Goal: Transaction & Acquisition: Obtain resource

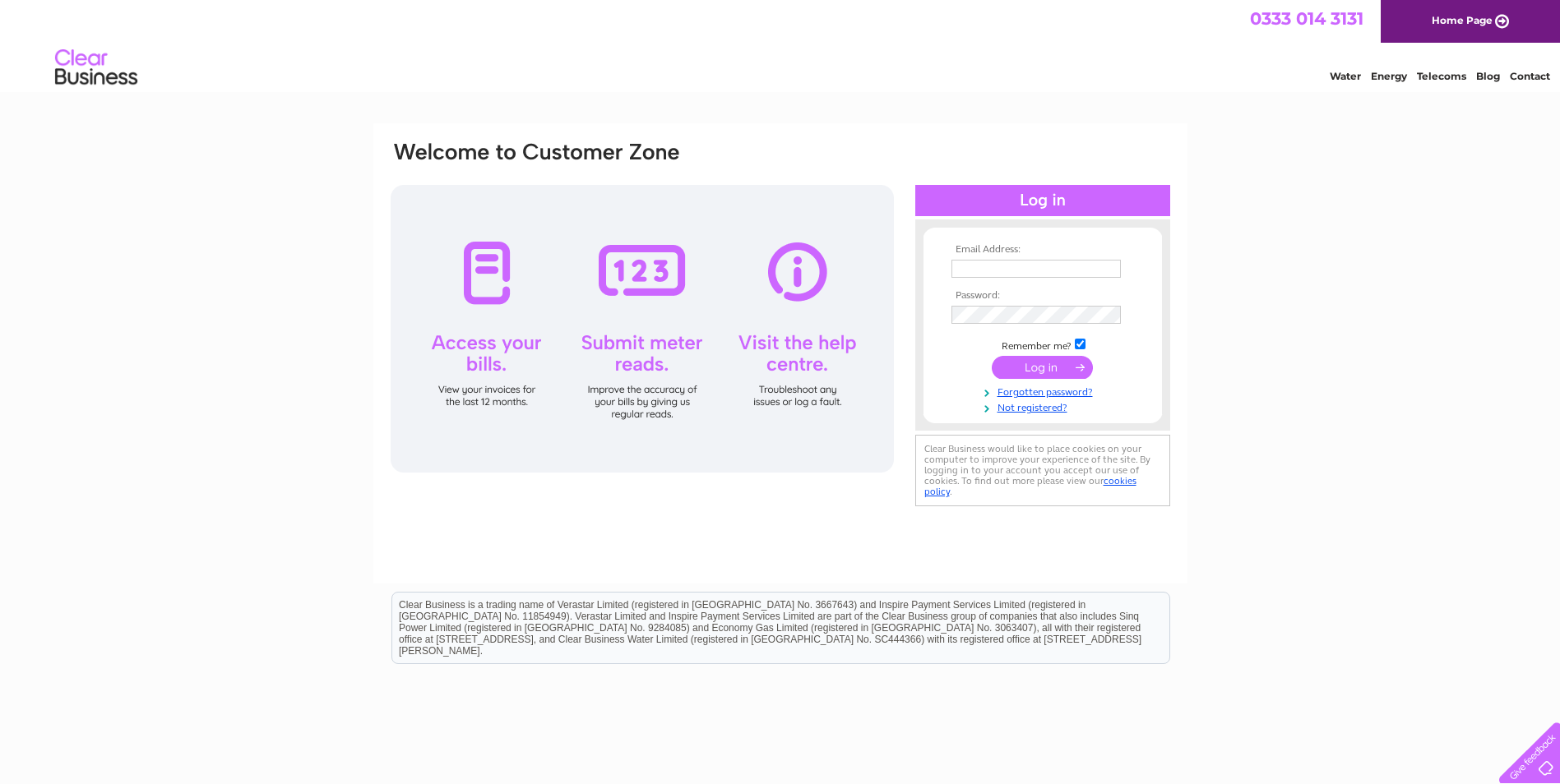
type input "[PERSON_NAME][EMAIL_ADDRESS][PERSON_NAME][DOMAIN_NAME]"
click at [1052, 370] on input "submit" at bounding box center [1042, 367] width 101 height 23
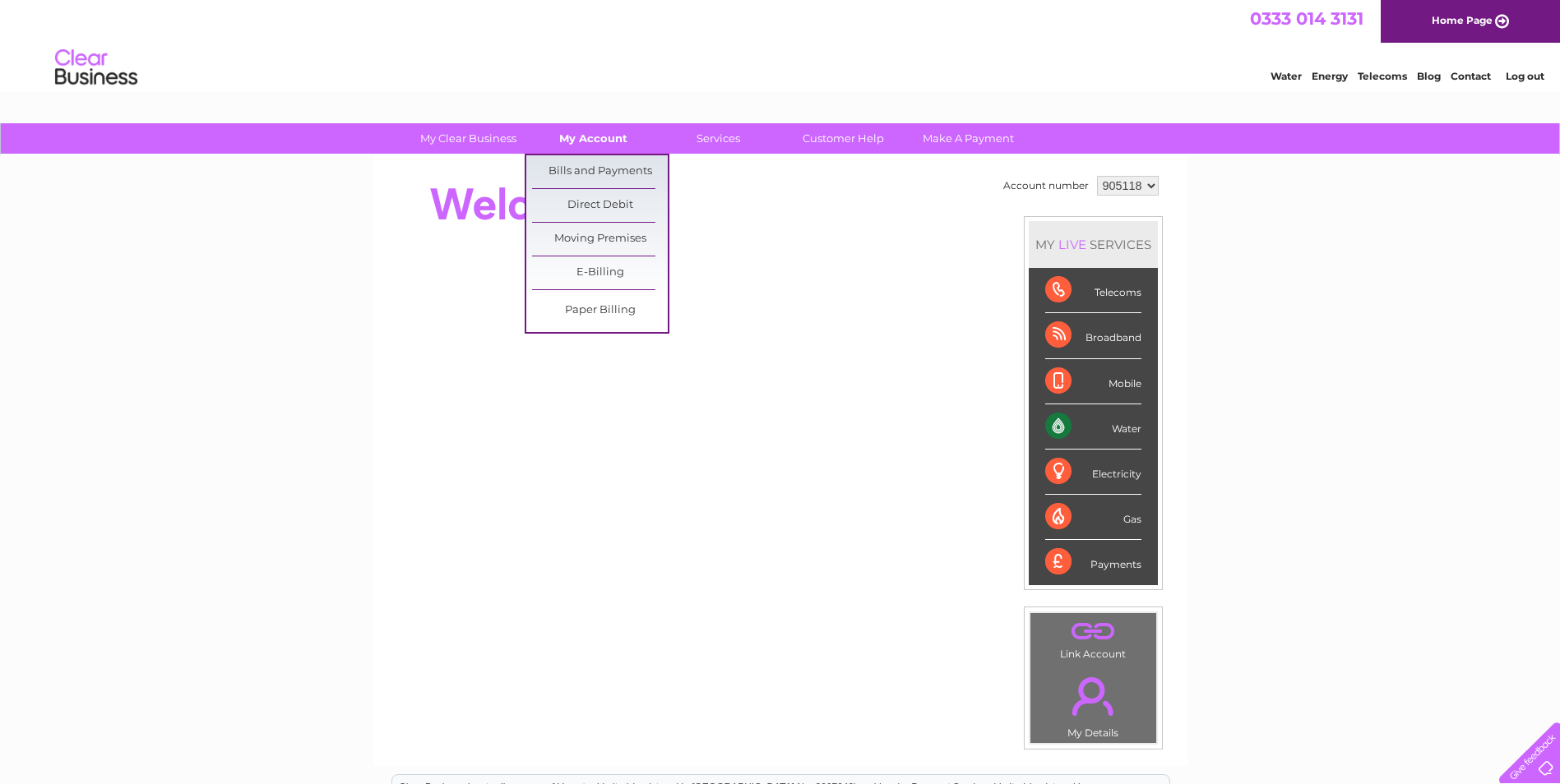
click at [599, 136] on link "My Account" at bounding box center [593, 139] width 136 height 30
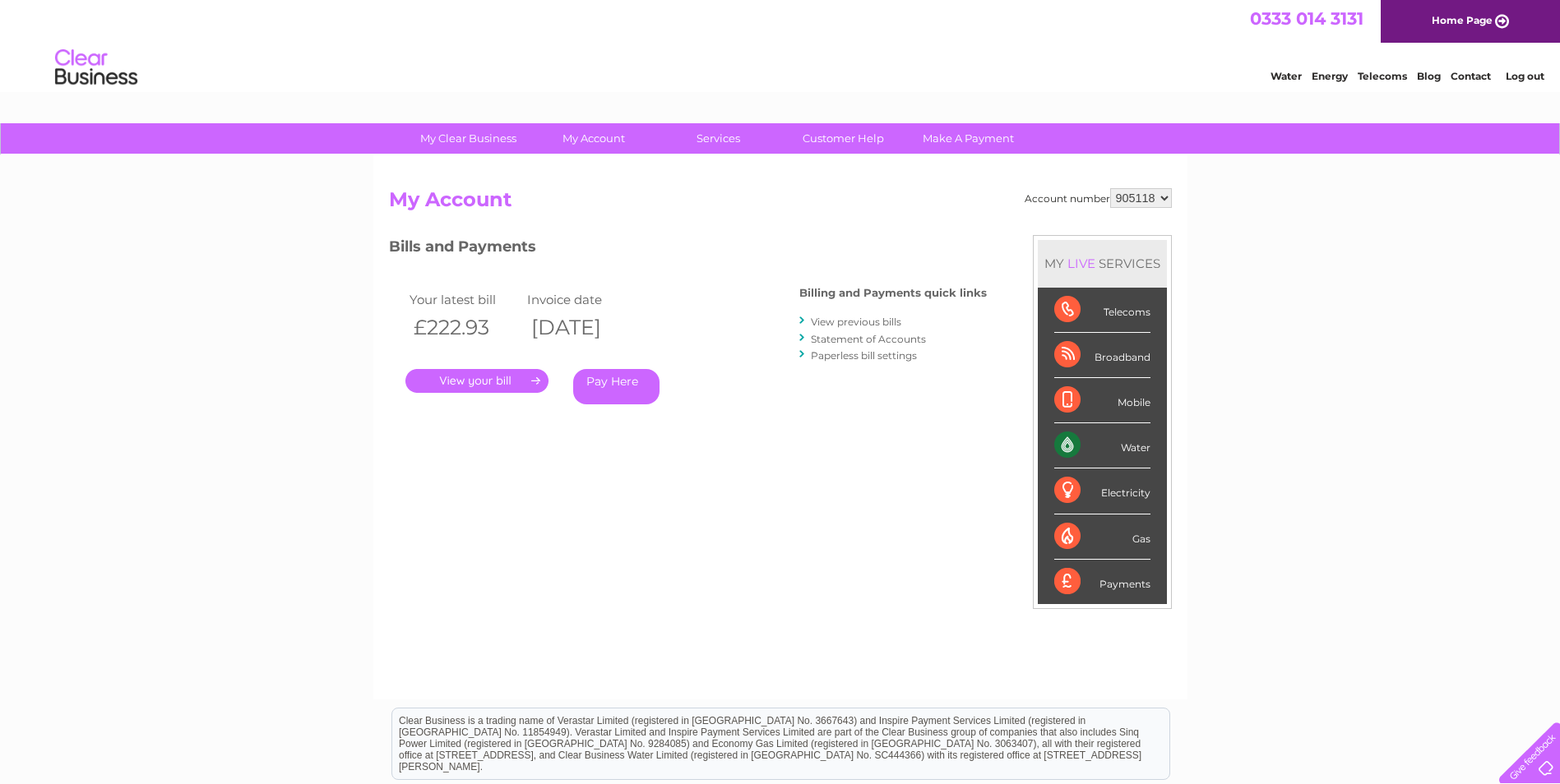
click at [1170, 195] on select "905118" at bounding box center [1140, 198] width 62 height 20
click at [1161, 198] on select "905118" at bounding box center [1140, 198] width 62 height 20
click at [753, 472] on div "Account number 905118 My Account MY LIVE SERVICES Telecoms Broadband Mobile Wat…" at bounding box center [780, 435] width 782 height 495
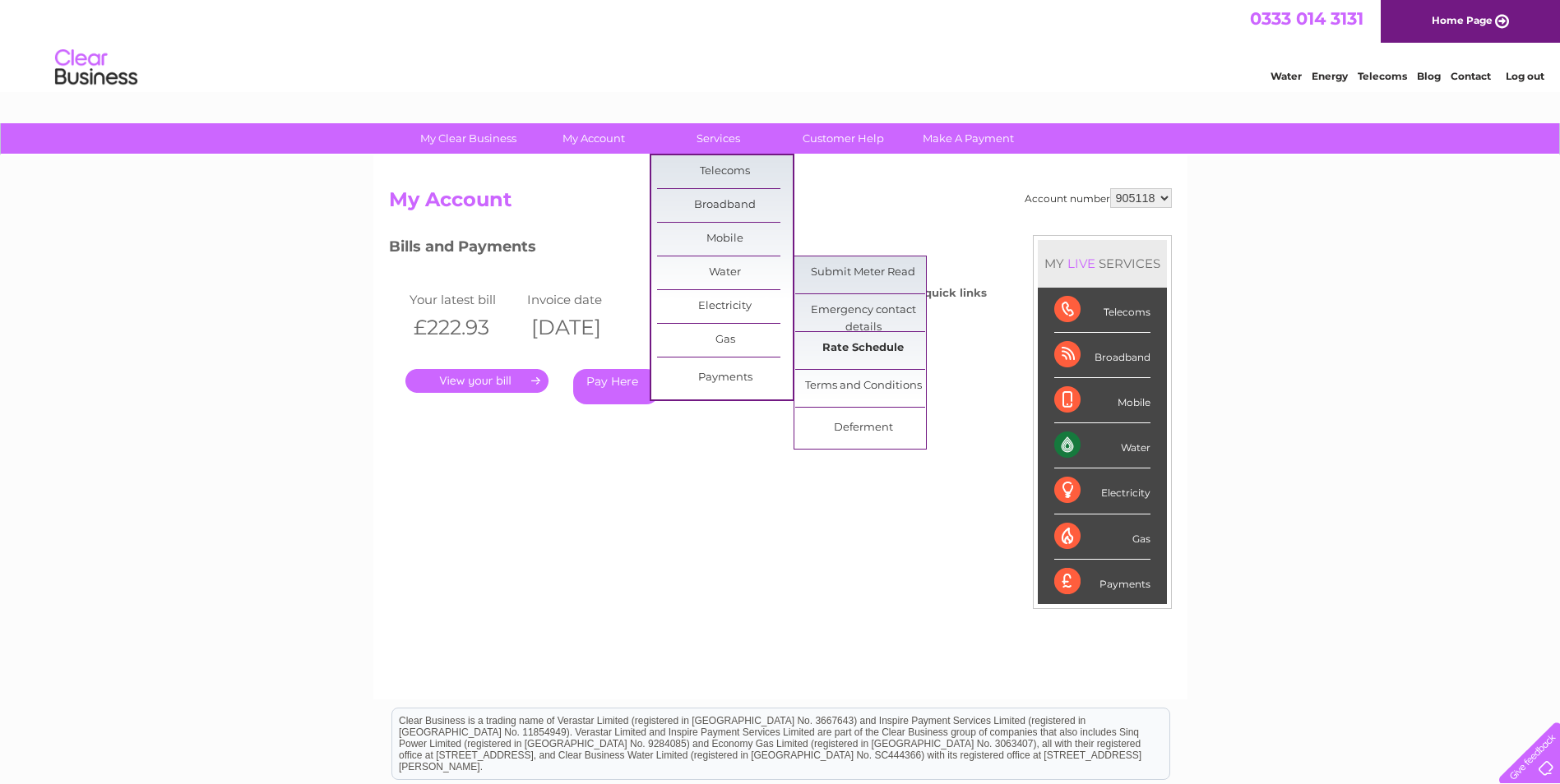
click at [856, 350] on link "Rate Schedule" at bounding box center [862, 348] width 136 height 33
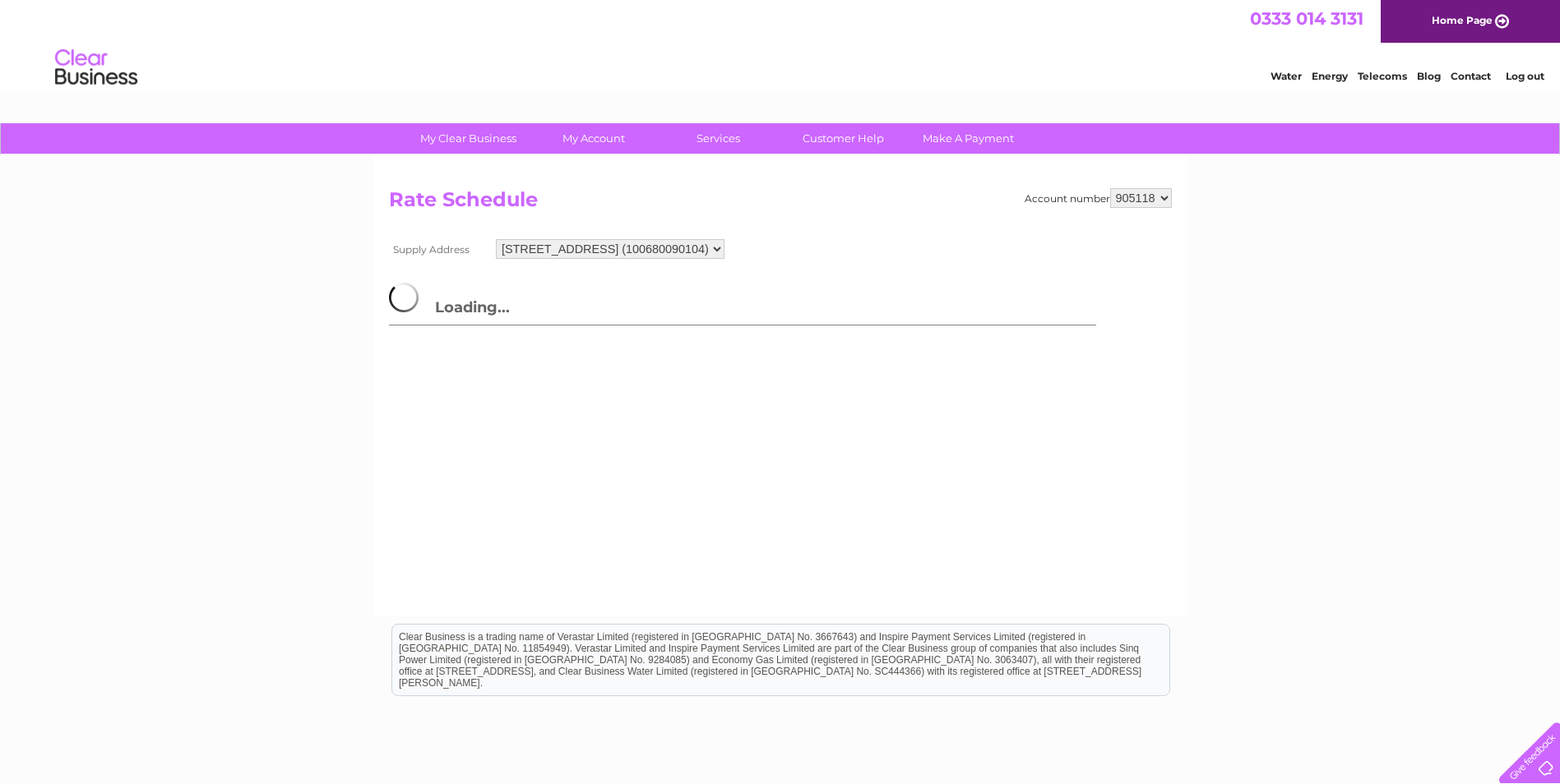
click at [1240, 319] on div "My Clear Business Login Details My Details My Preferences Link Account My Accou…" at bounding box center [780, 510] width 1560 height 774
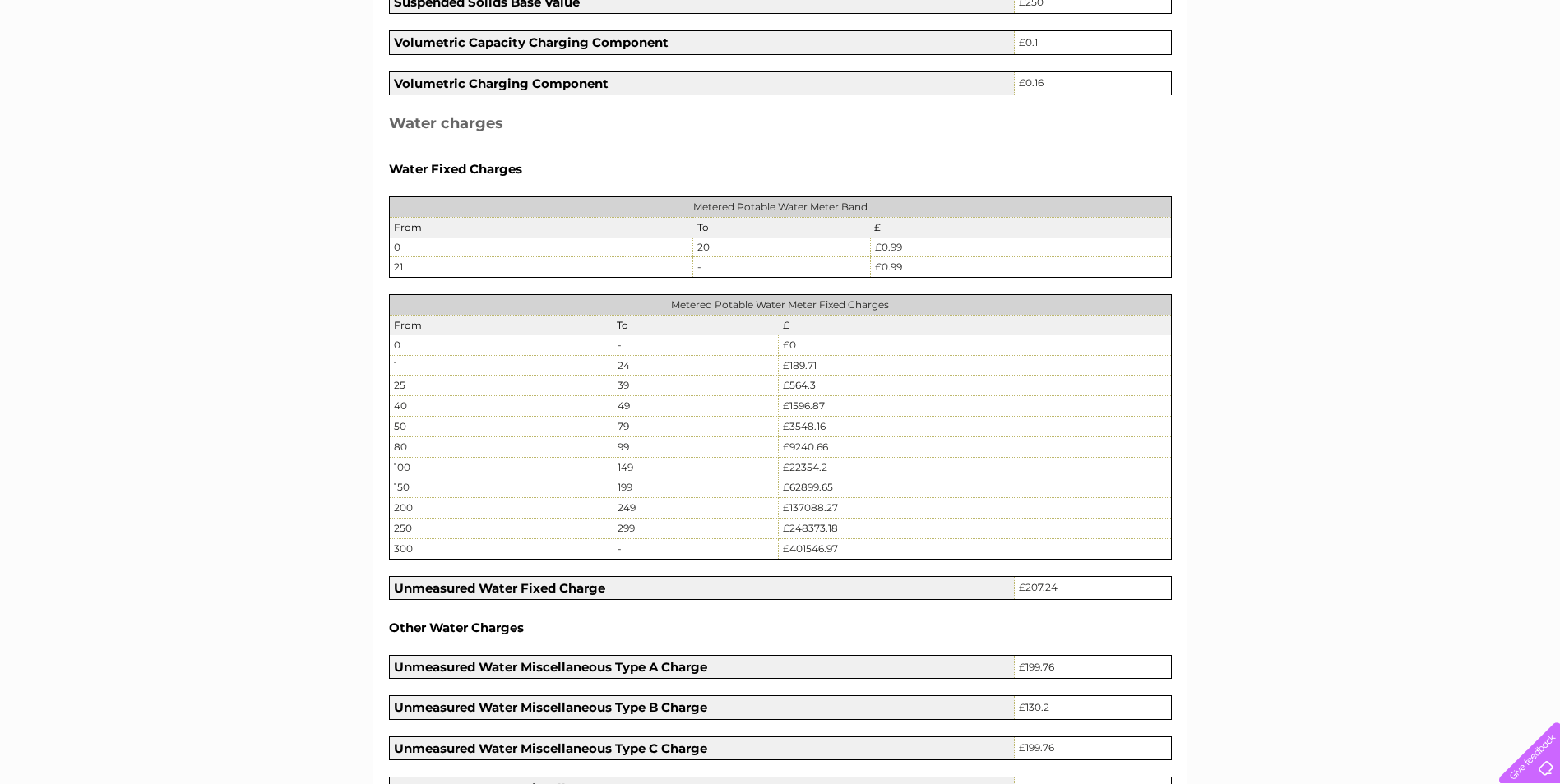
scroll to position [739, 0]
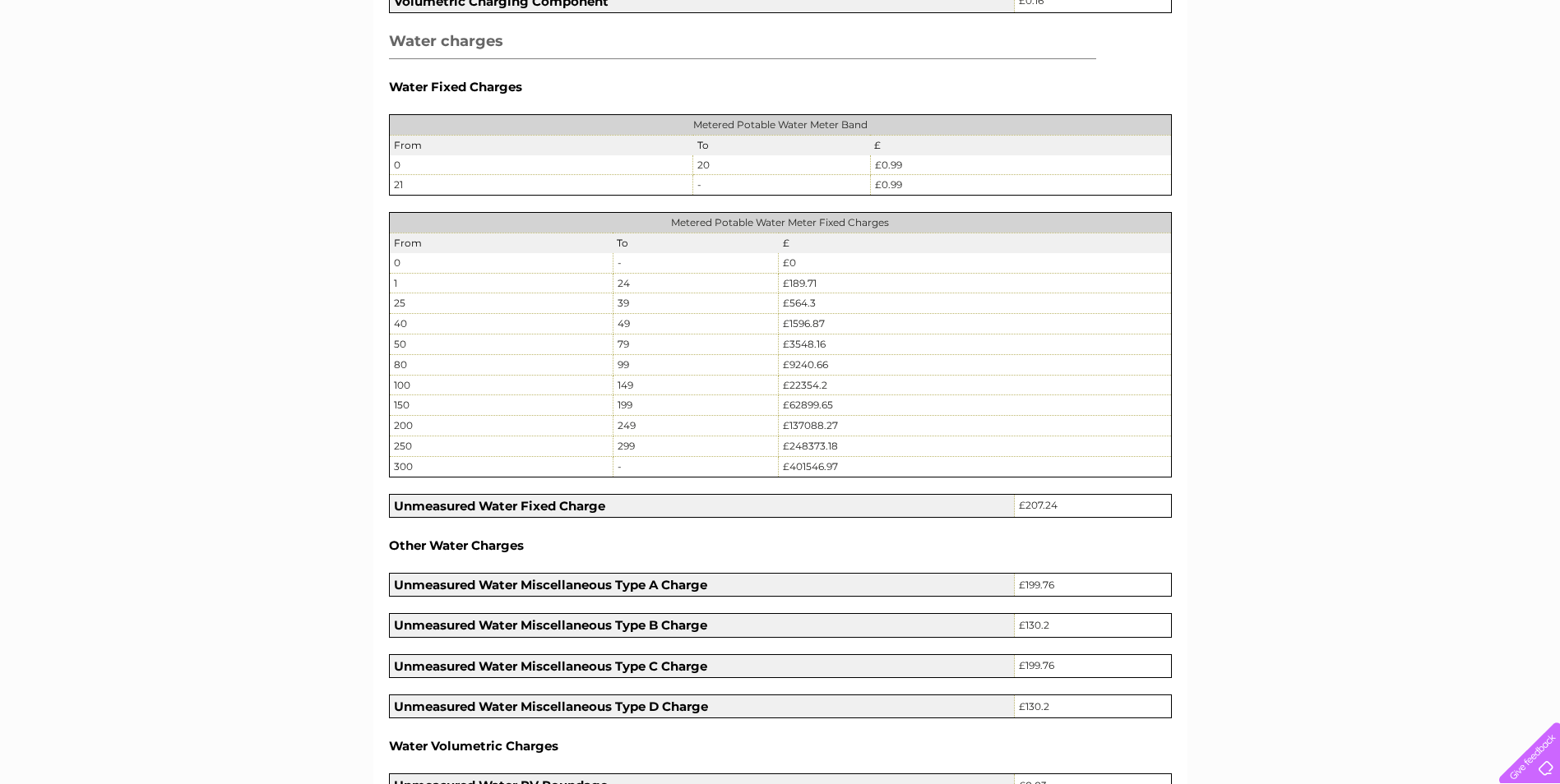
click at [1286, 413] on div "My Clear Business Login Details My Details My Preferences Link Account My Accou…" at bounding box center [780, 630] width 1560 height 2495
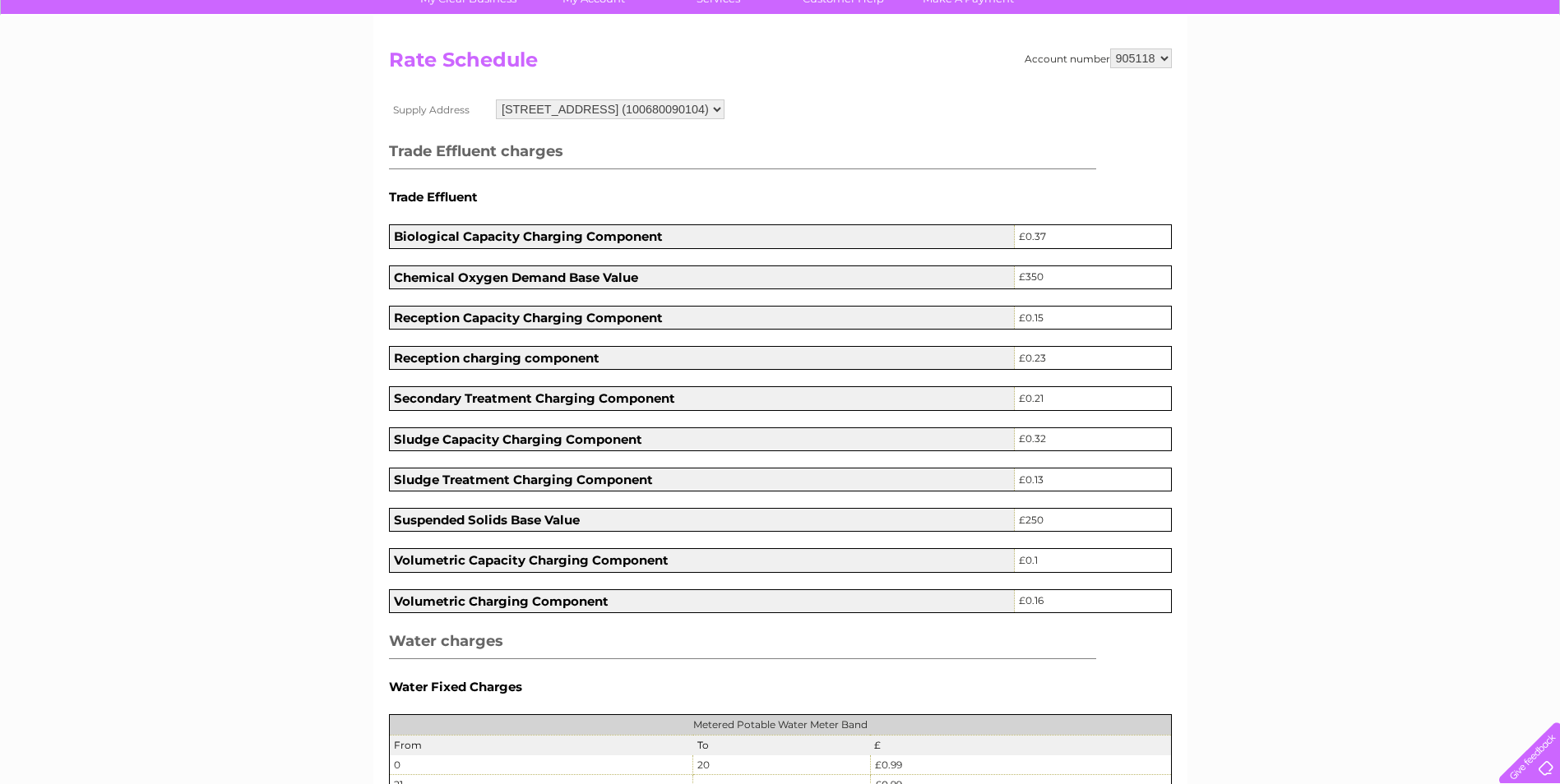
scroll to position [0, 0]
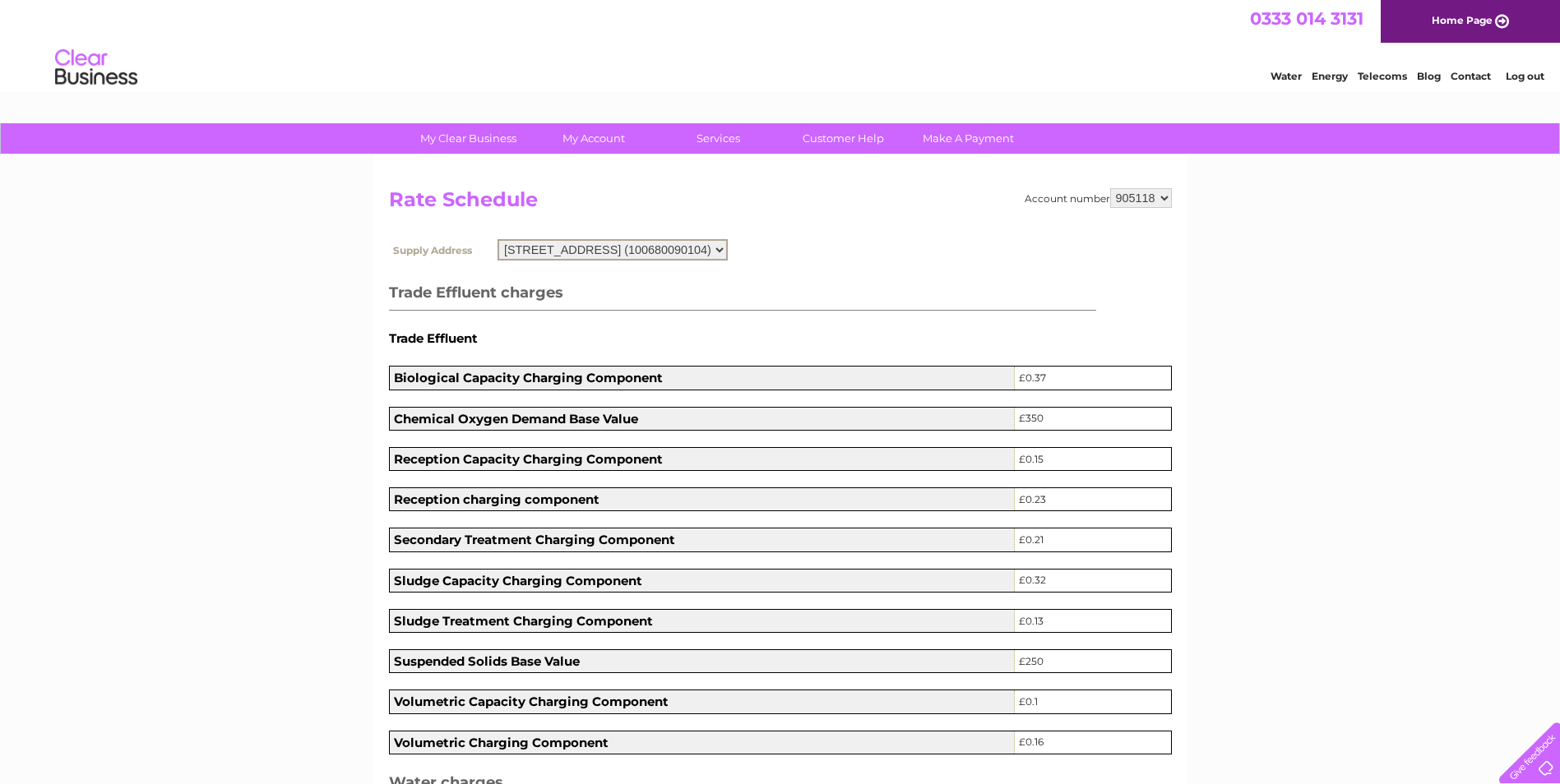
click at [727, 246] on select "[STREET_ADDRESS] (100680090104)" at bounding box center [612, 250] width 230 height 21
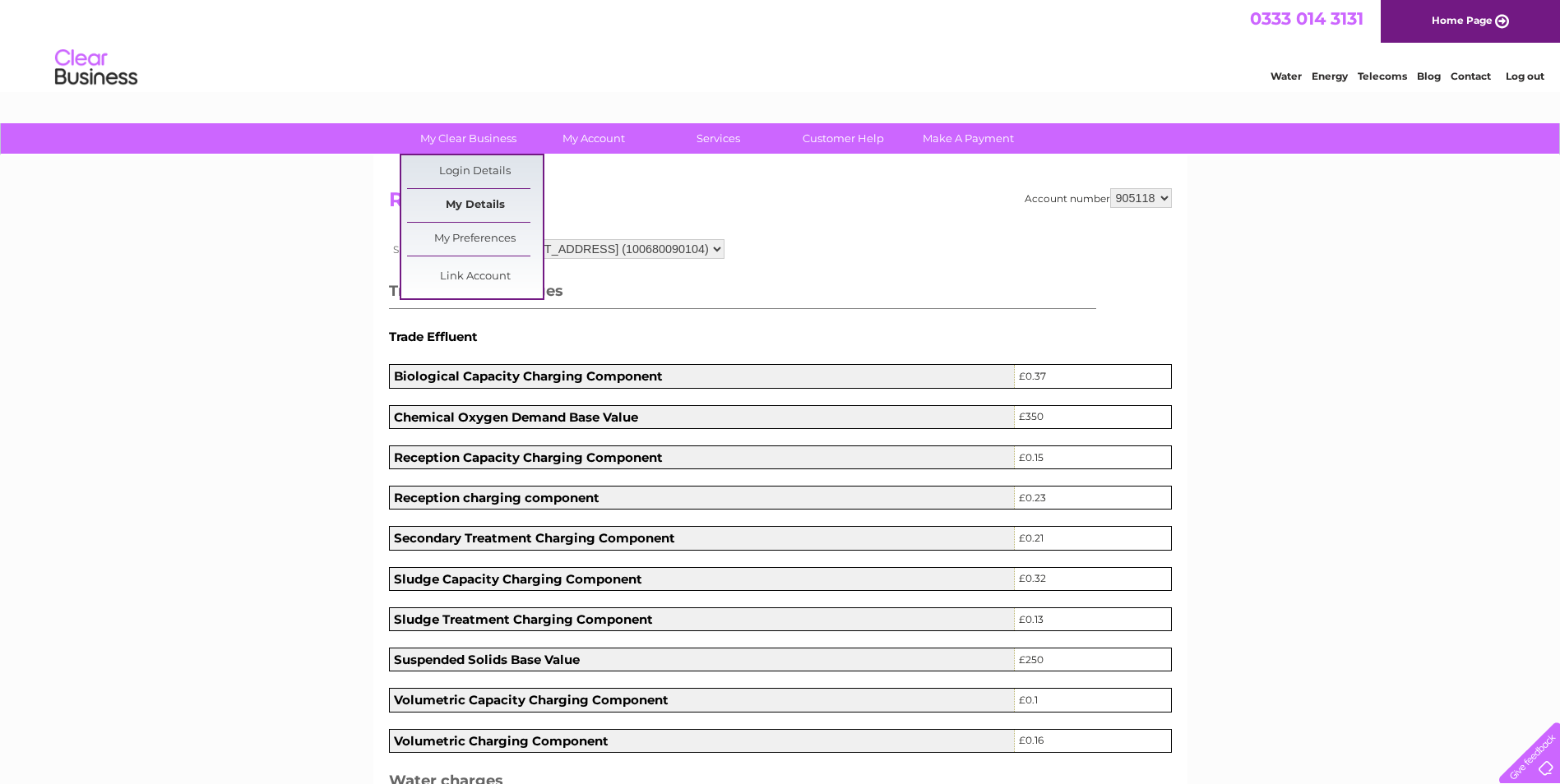
click at [474, 198] on link "My Details" at bounding box center [474, 205] width 136 height 33
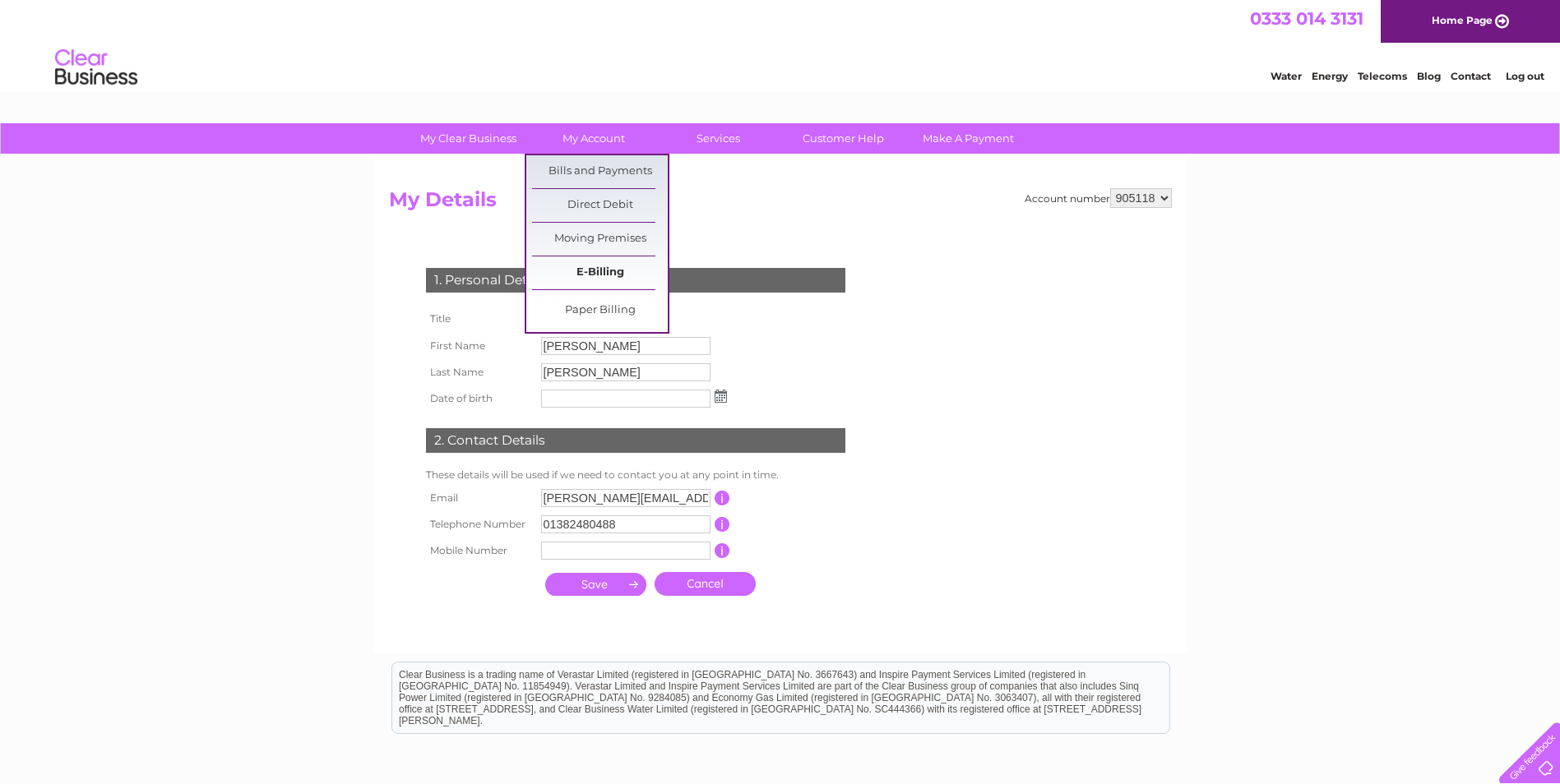
click at [596, 270] on link "E-Billing" at bounding box center [600, 273] width 136 height 33
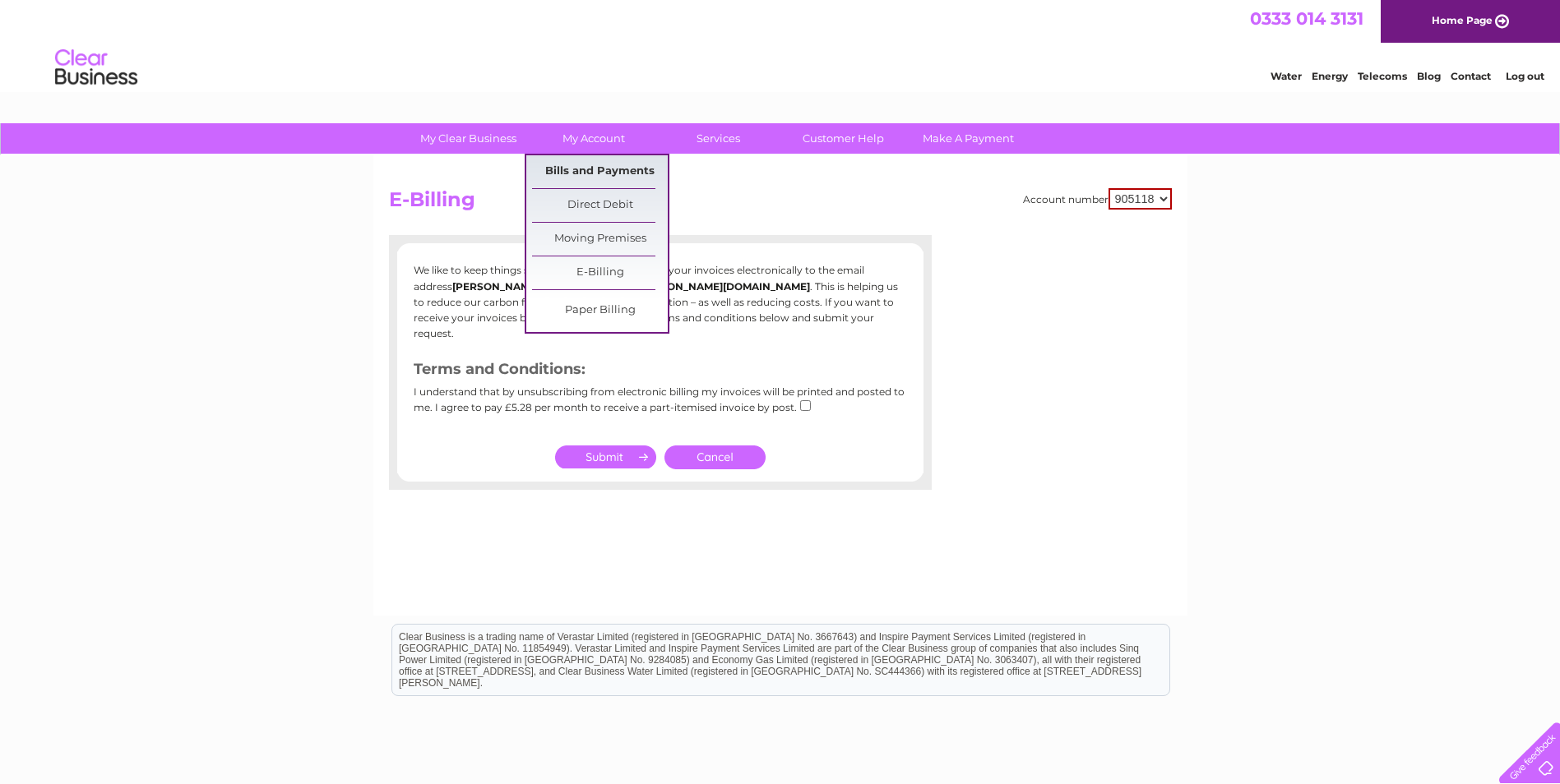
click at [588, 164] on link "Bills and Payments" at bounding box center [600, 171] width 136 height 33
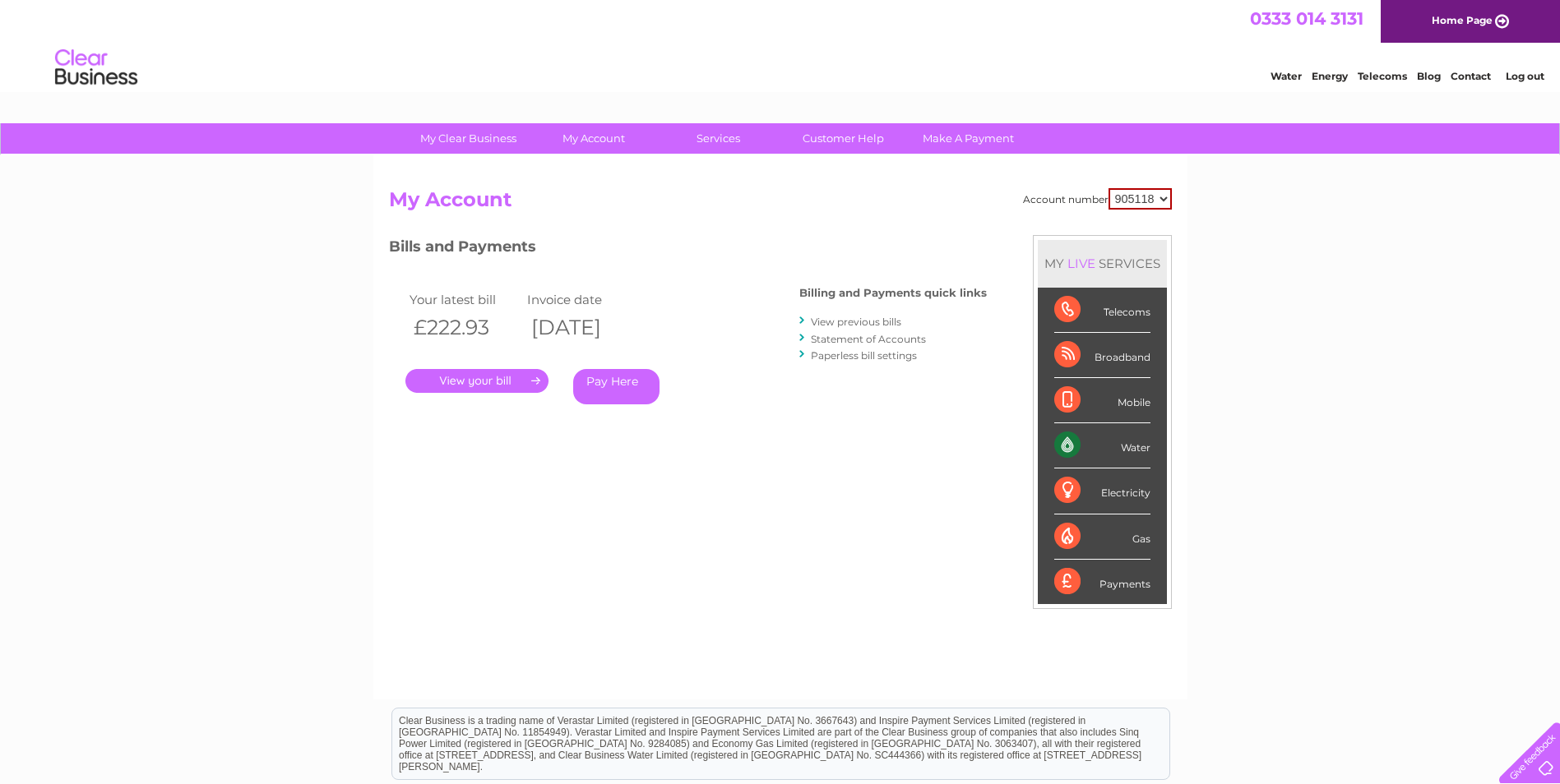
click at [170, 254] on div "My Clear Business Login Details My Details My Preferences Link Account My Accou…" at bounding box center [780, 552] width 1560 height 857
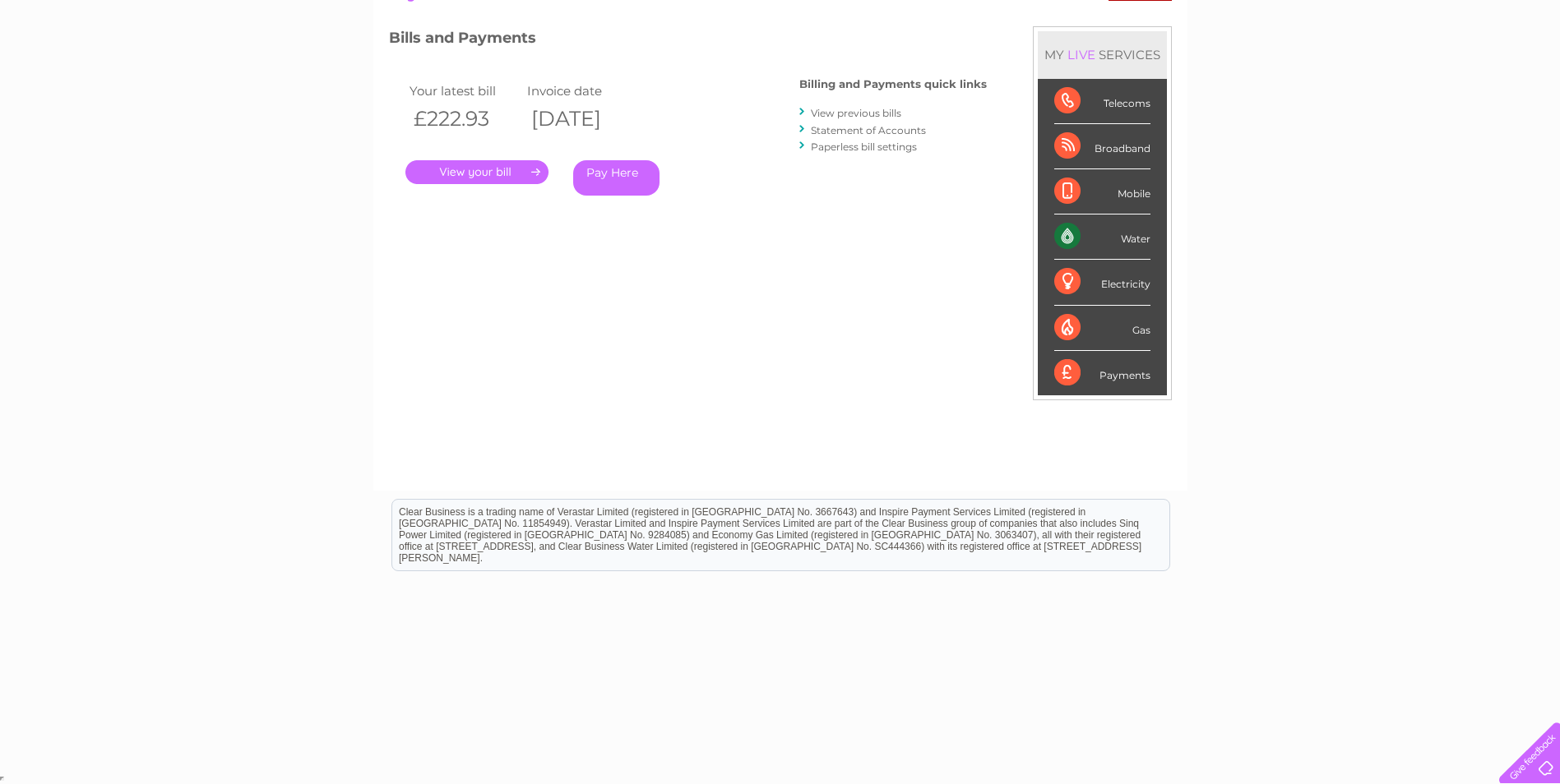
scroll to position [126, 0]
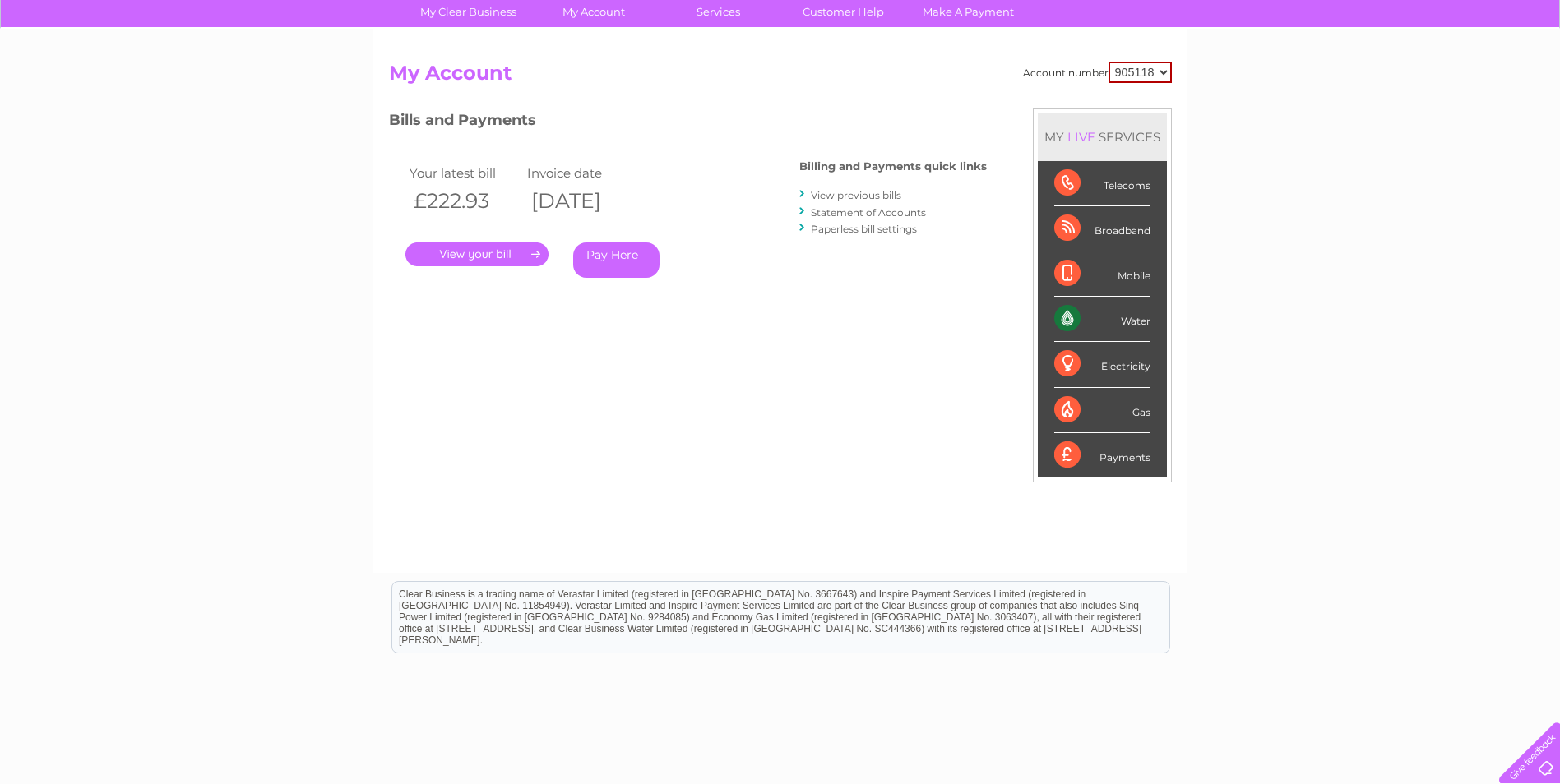
click at [888, 211] on link "Statement of Accounts" at bounding box center [868, 212] width 115 height 12
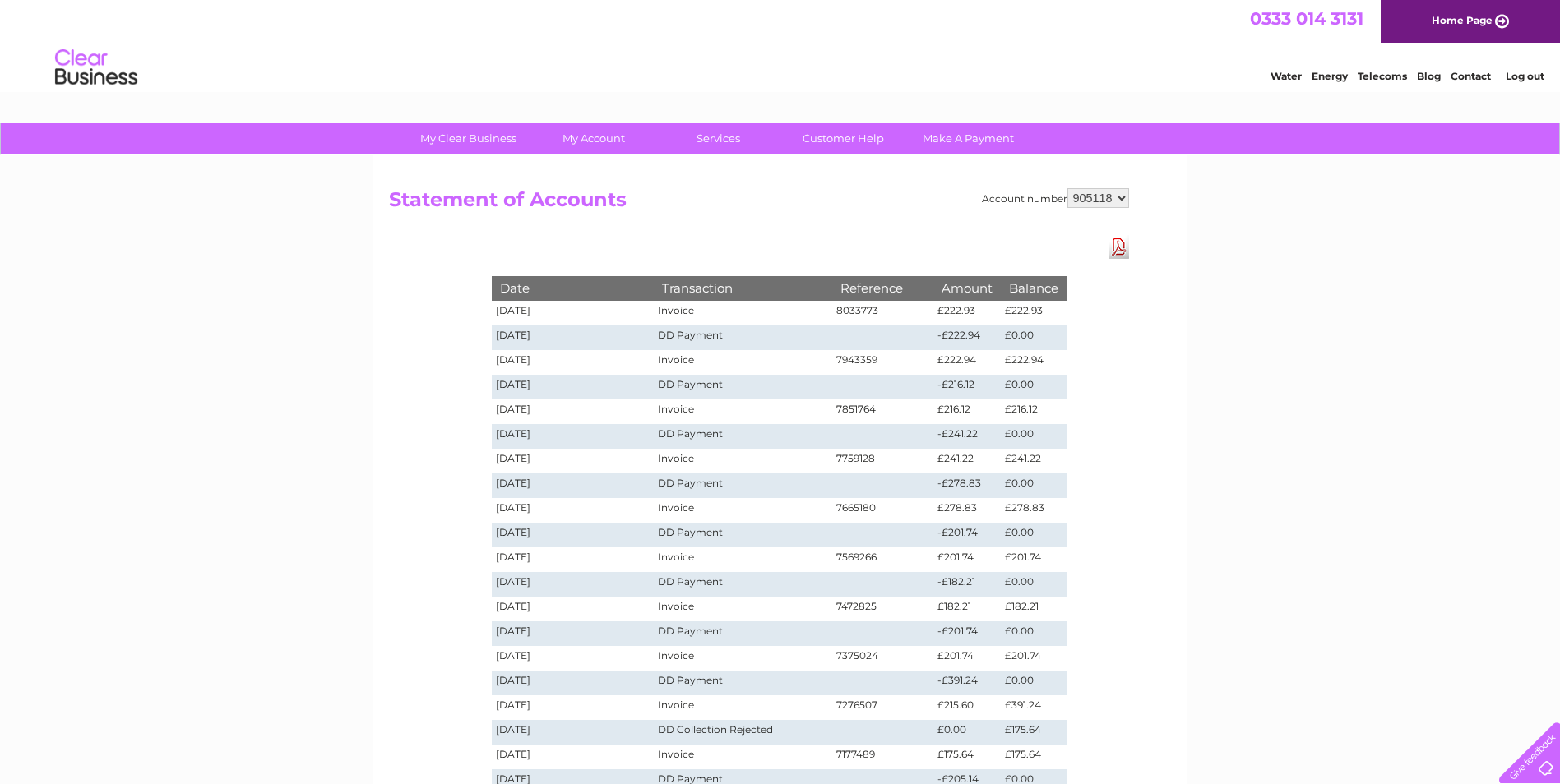
click at [413, 342] on div "Account number 905118 Statement of Accounts Download Pdf Date Transaction Refer…" at bounding box center [780, 495] width 814 height 681
click at [1121, 243] on link "Download Pdf" at bounding box center [1119, 246] width 21 height 24
click at [173, 287] on div "My Clear Business Login Details My Details My Preferences Link Account My Accou…" at bounding box center [780, 621] width 1560 height 994
